Goal: Check status

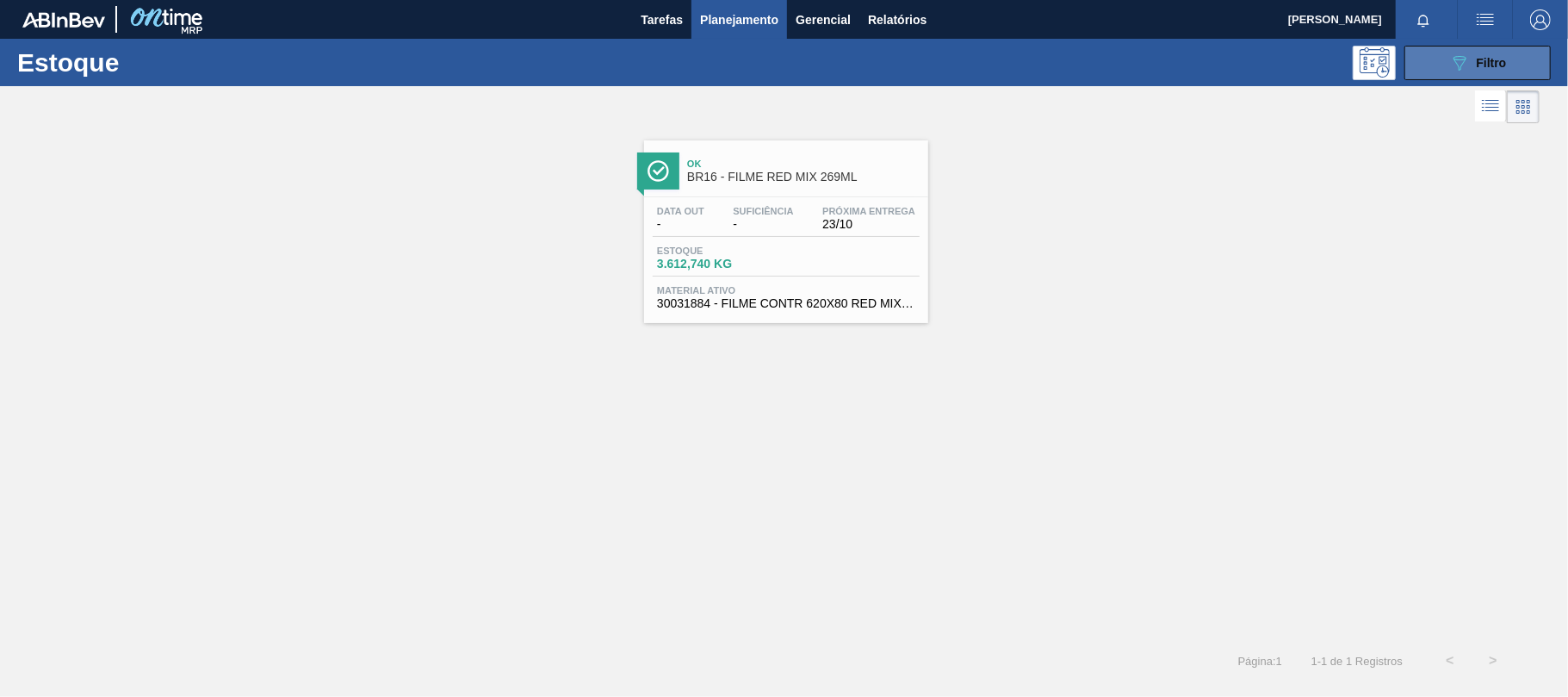
click at [1520, 60] on button "089F7B8B-B2A5-4AFE-B5C0-19BA573D28AC Filtro" at bounding box center [1477, 63] width 147 height 34
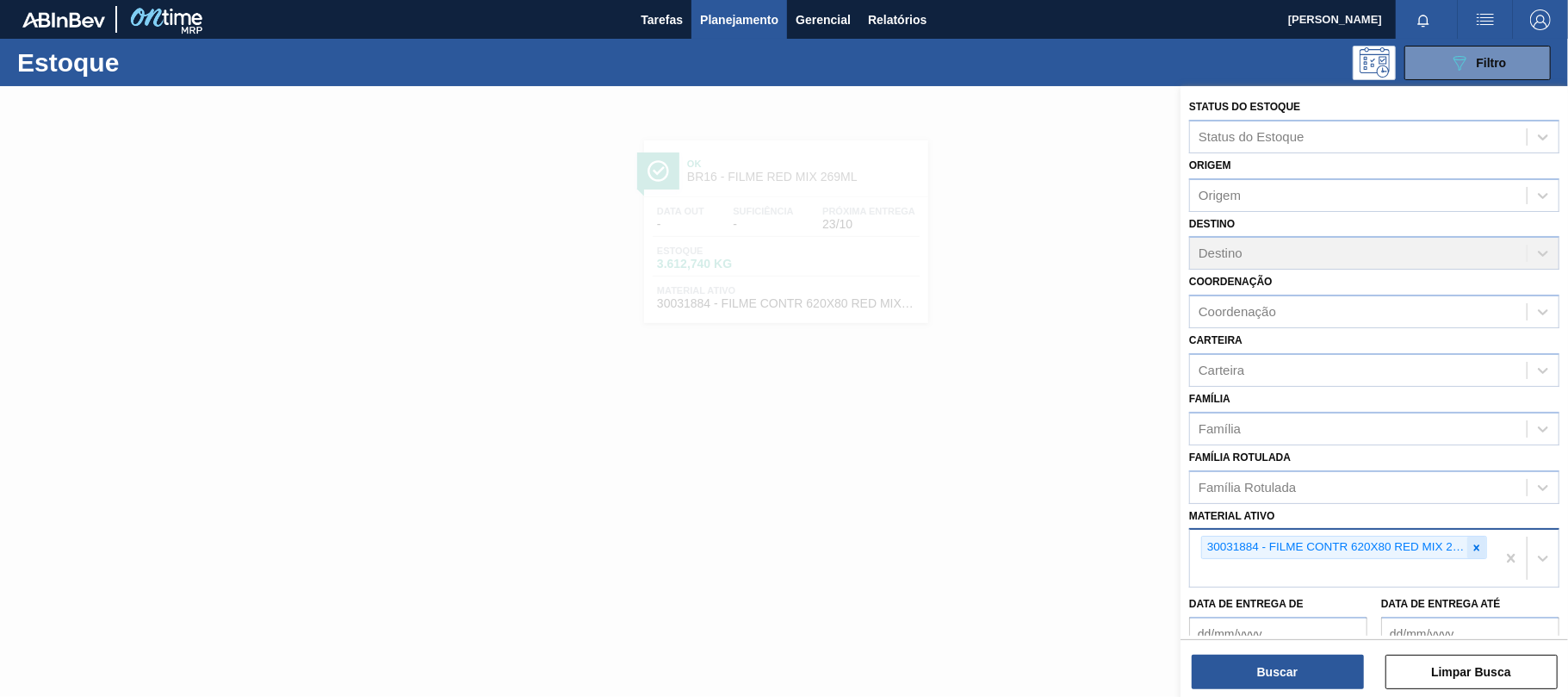
click at [1475, 552] on div at bounding box center [1476, 547] width 19 height 22
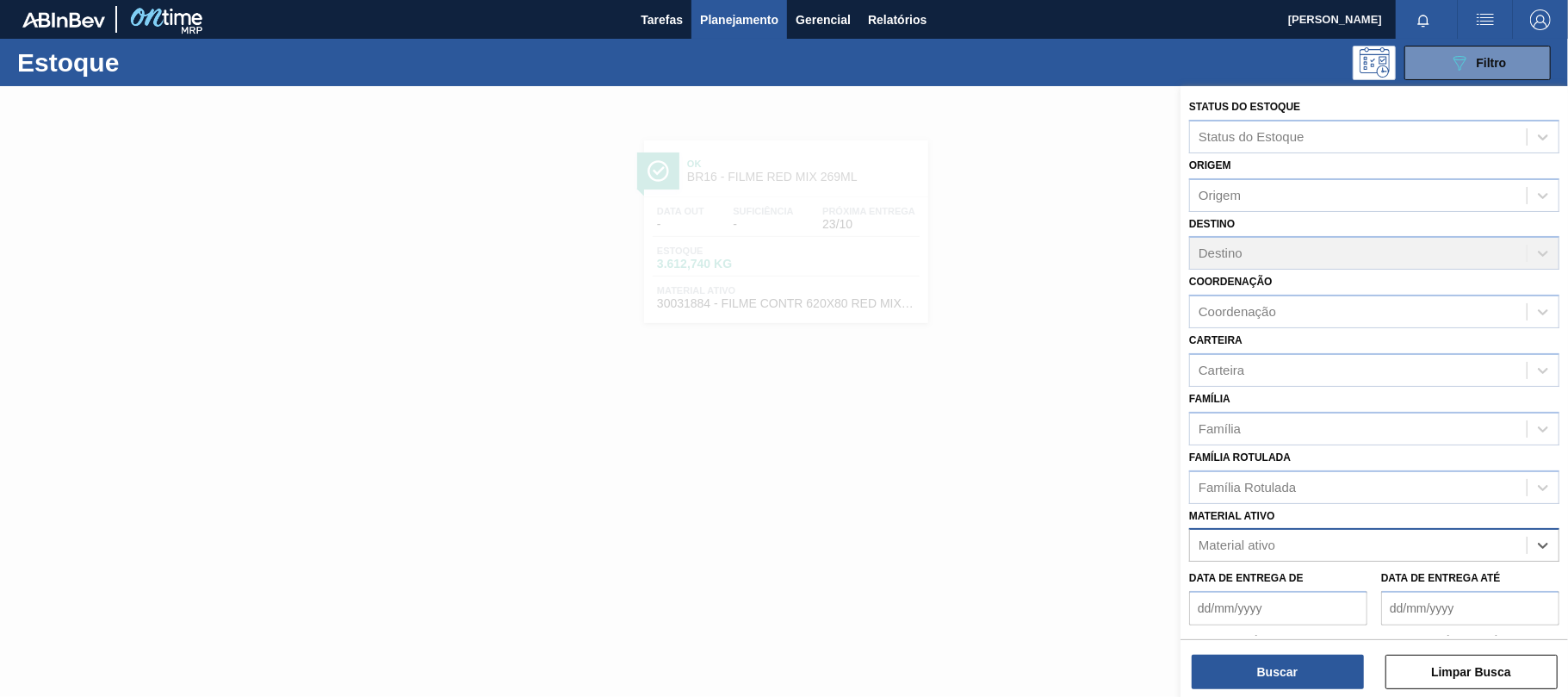
paste ativo "30034747"
type ativo "30034747"
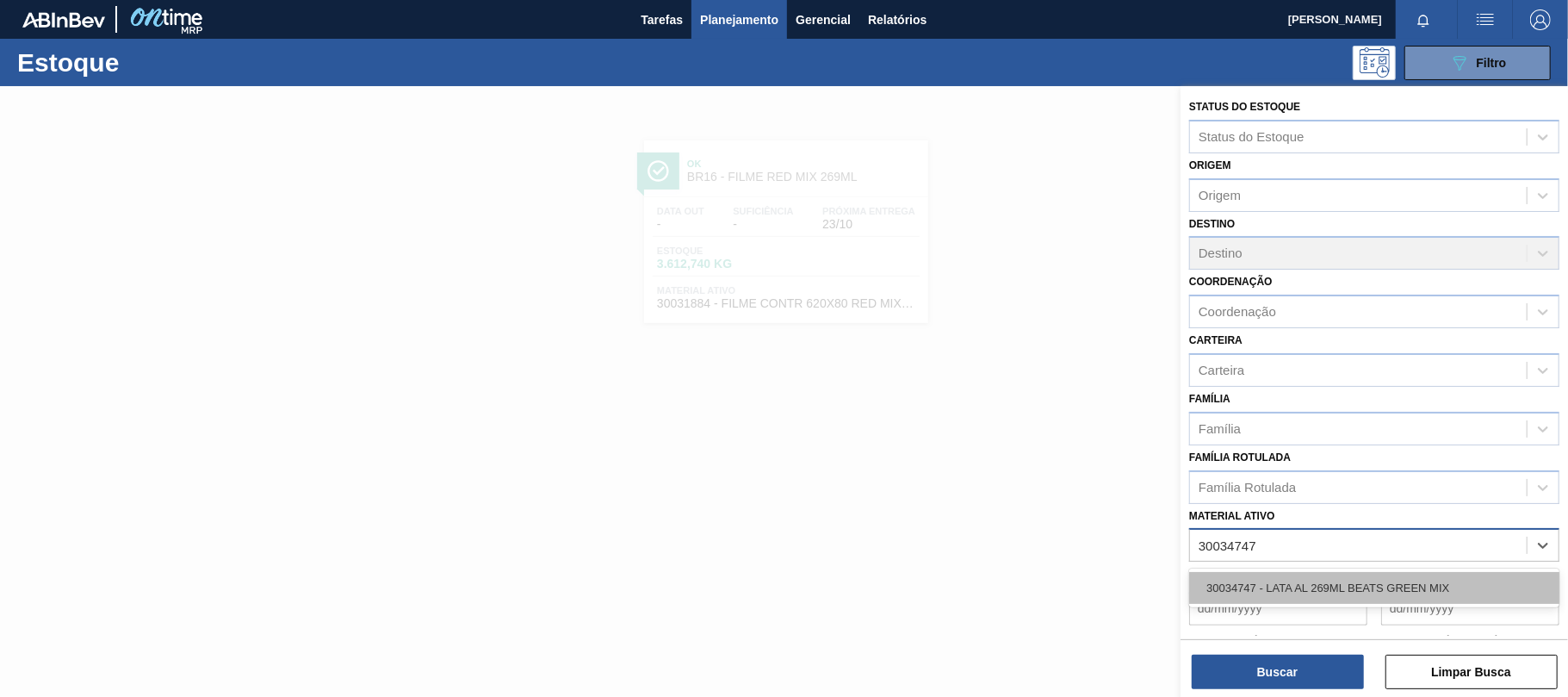
click at [1252, 586] on div "30034747 - LATA AL 269ML BEATS GREEN MIX" at bounding box center [1373, 588] width 370 height 32
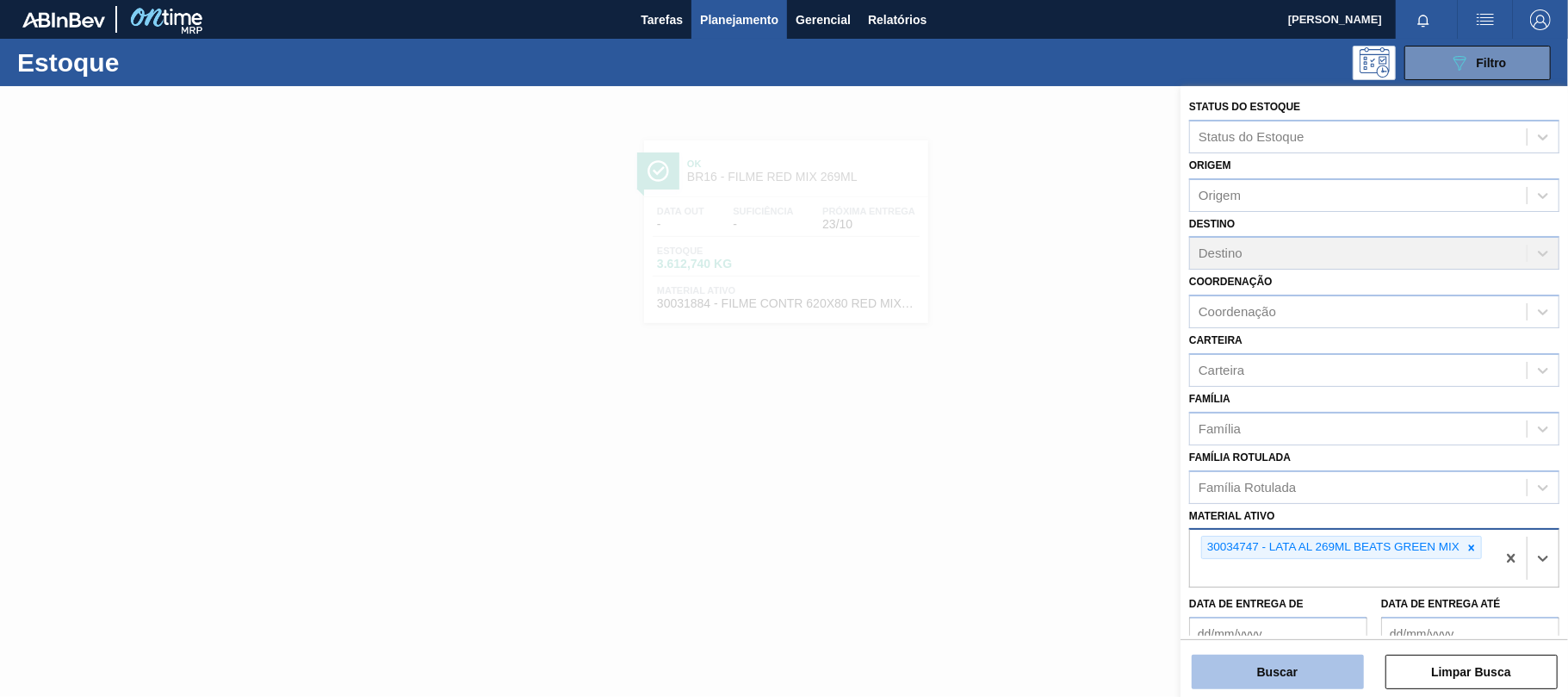
click at [1239, 655] on button "Buscar" at bounding box center [1278, 671] width 172 height 34
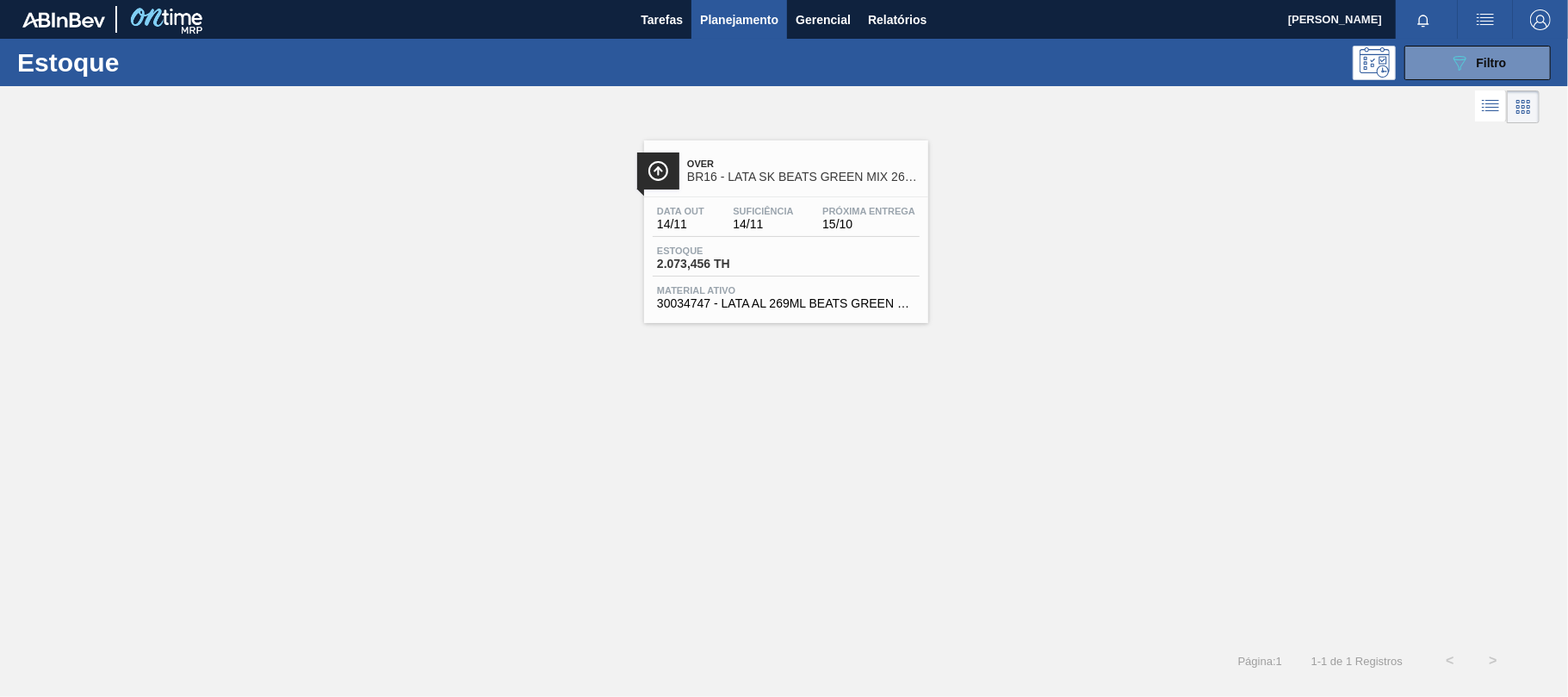
click at [827, 210] on span "Próxima Entrega" at bounding box center [868, 210] width 93 height 11
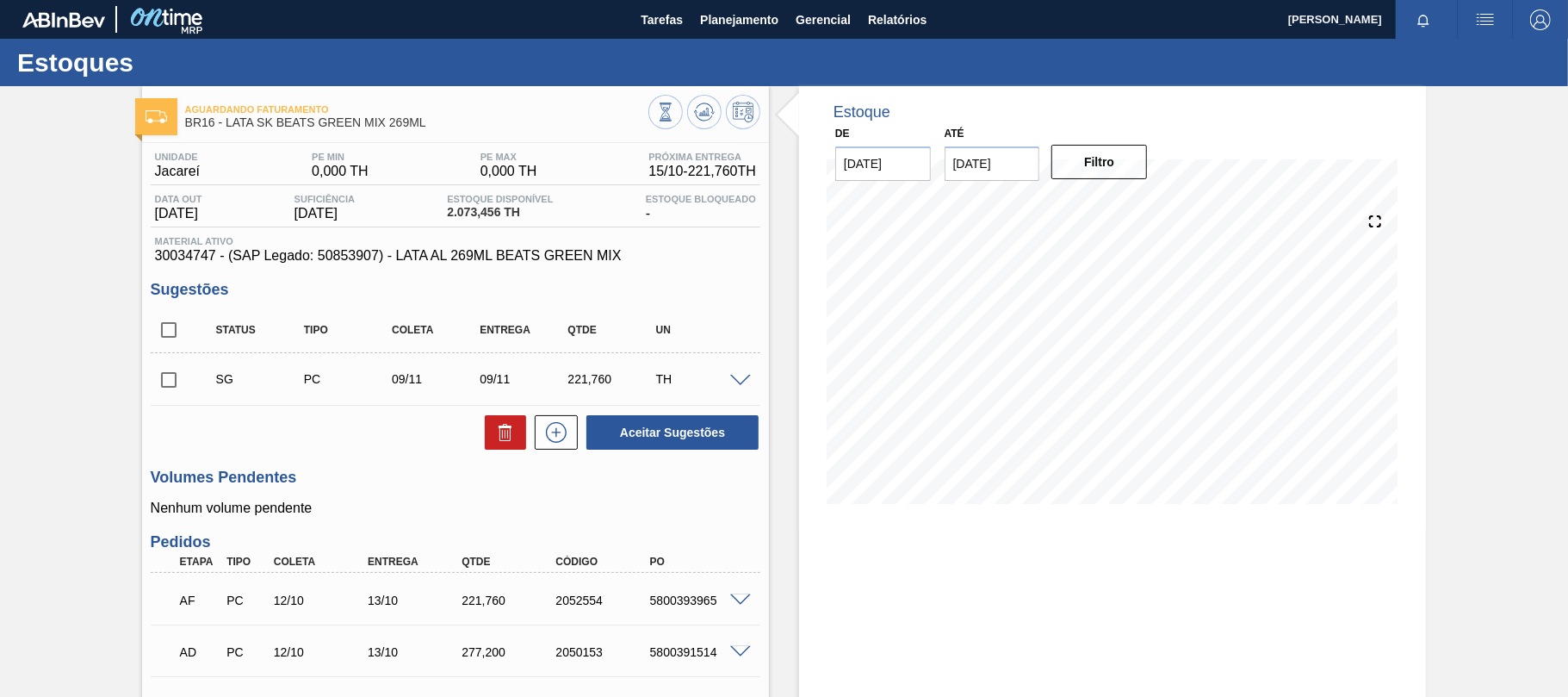
click at [425, 477] on h3 "Volumes Pendentes" at bounding box center [456, 477] width 610 height 18
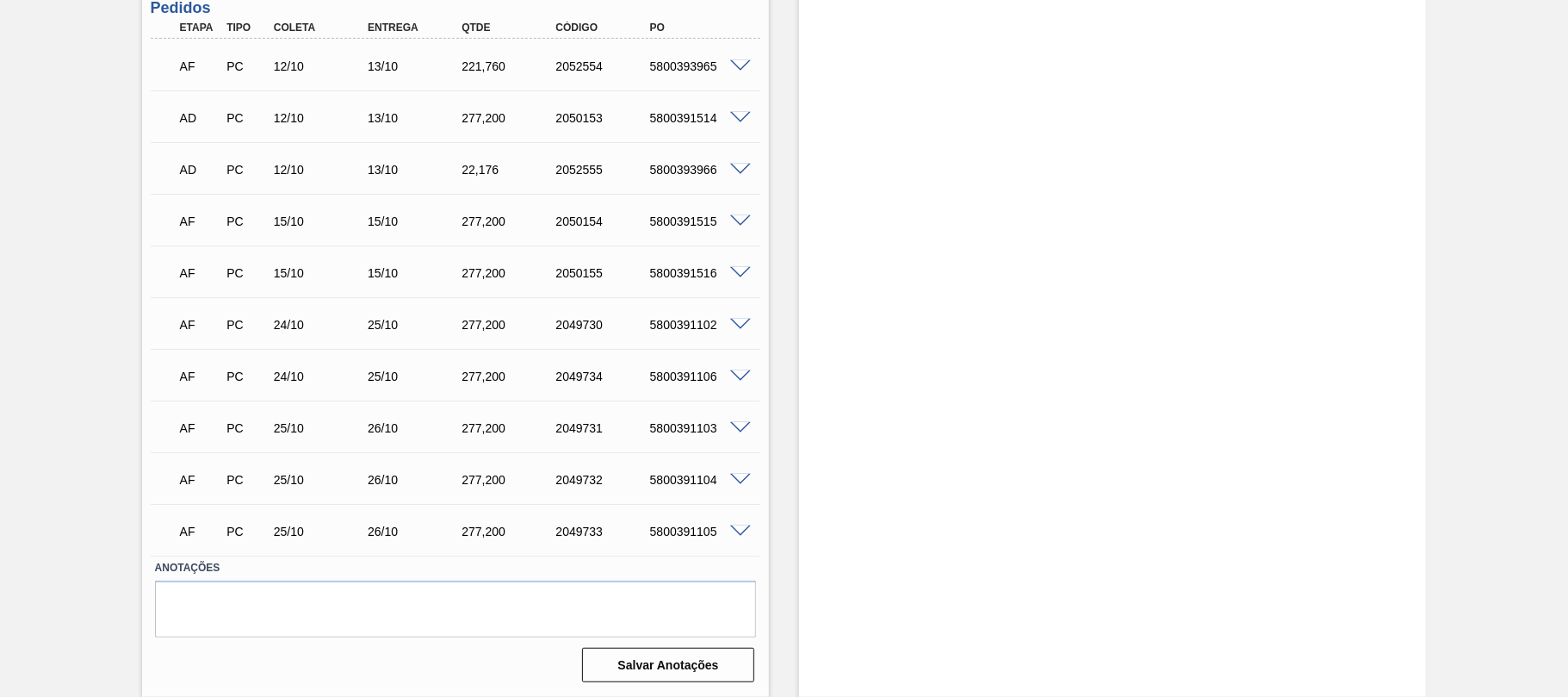
scroll to position [304, 0]
